Goal: Information Seeking & Learning: Learn about a topic

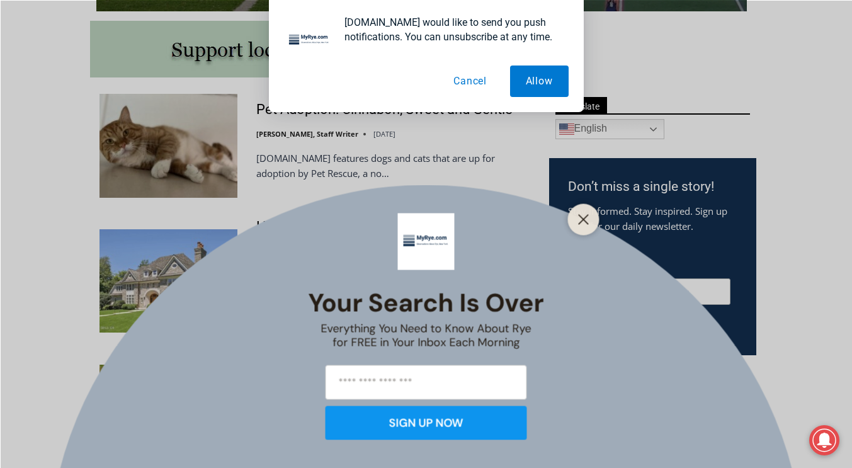
scroll to position [726, 0]
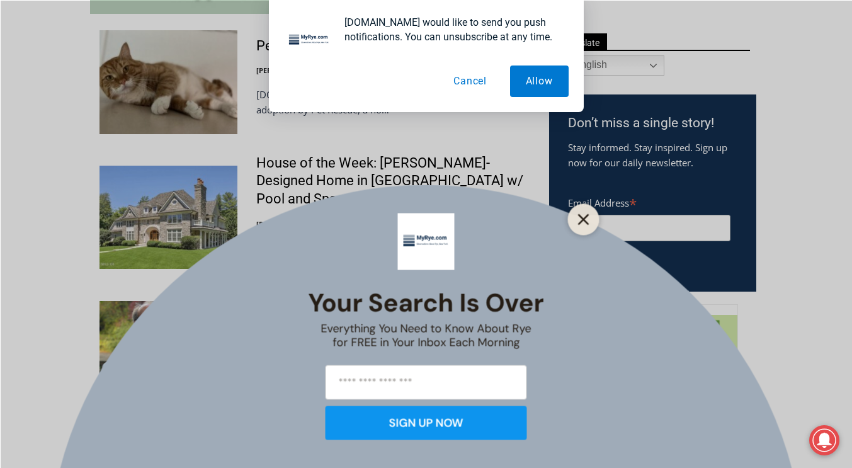
click at [580, 221] on icon "Close" at bounding box center [583, 219] width 11 height 11
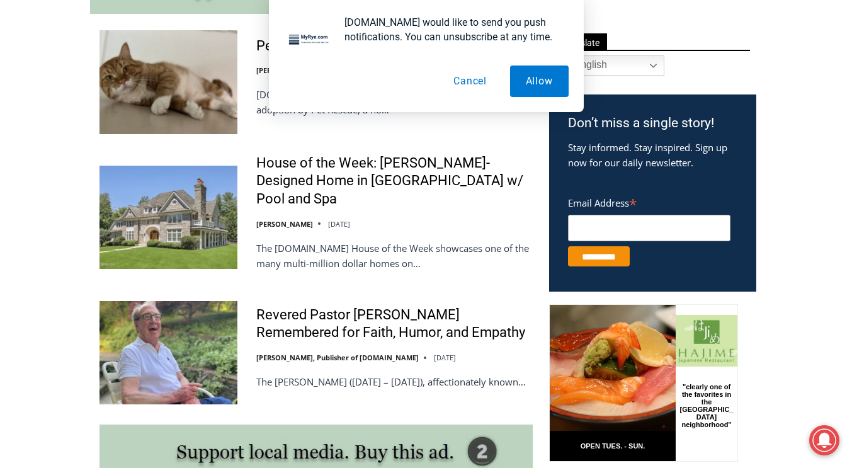
click at [476, 74] on button "Cancel" at bounding box center [470, 81] width 65 height 31
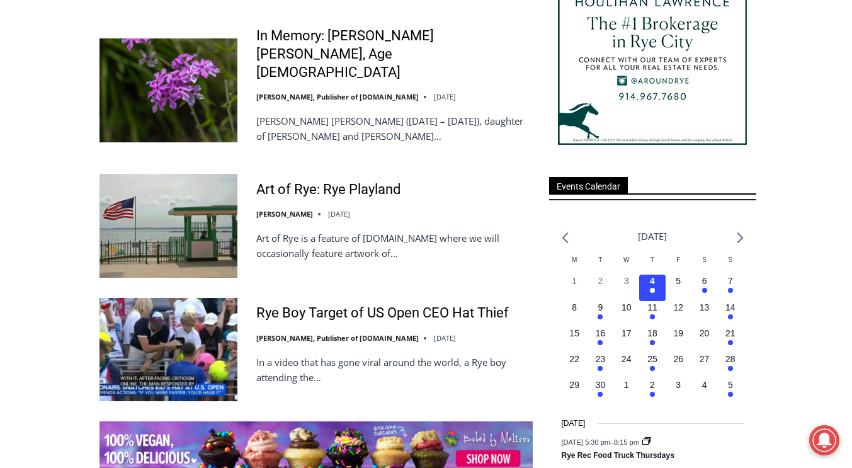
scroll to position [1575, 0]
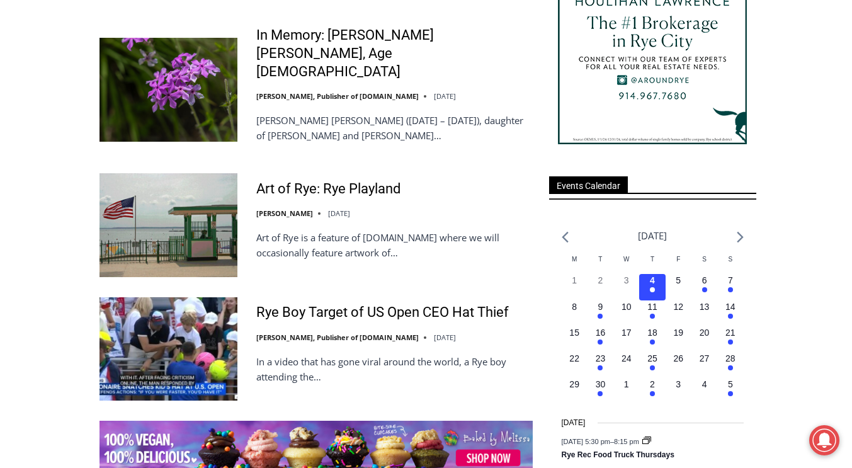
click at [293, 297] on div "Rye Boy Target of US Open CEO Hat Thief [PERSON_NAME], Publisher of [DOMAIN_NAM…" at bounding box center [316, 348] width 433 height 103
click at [307, 304] on link "Rye Boy Target of US Open CEO Hat Thief" at bounding box center [382, 313] width 253 height 18
